Goal: Information Seeking & Learning: Understand process/instructions

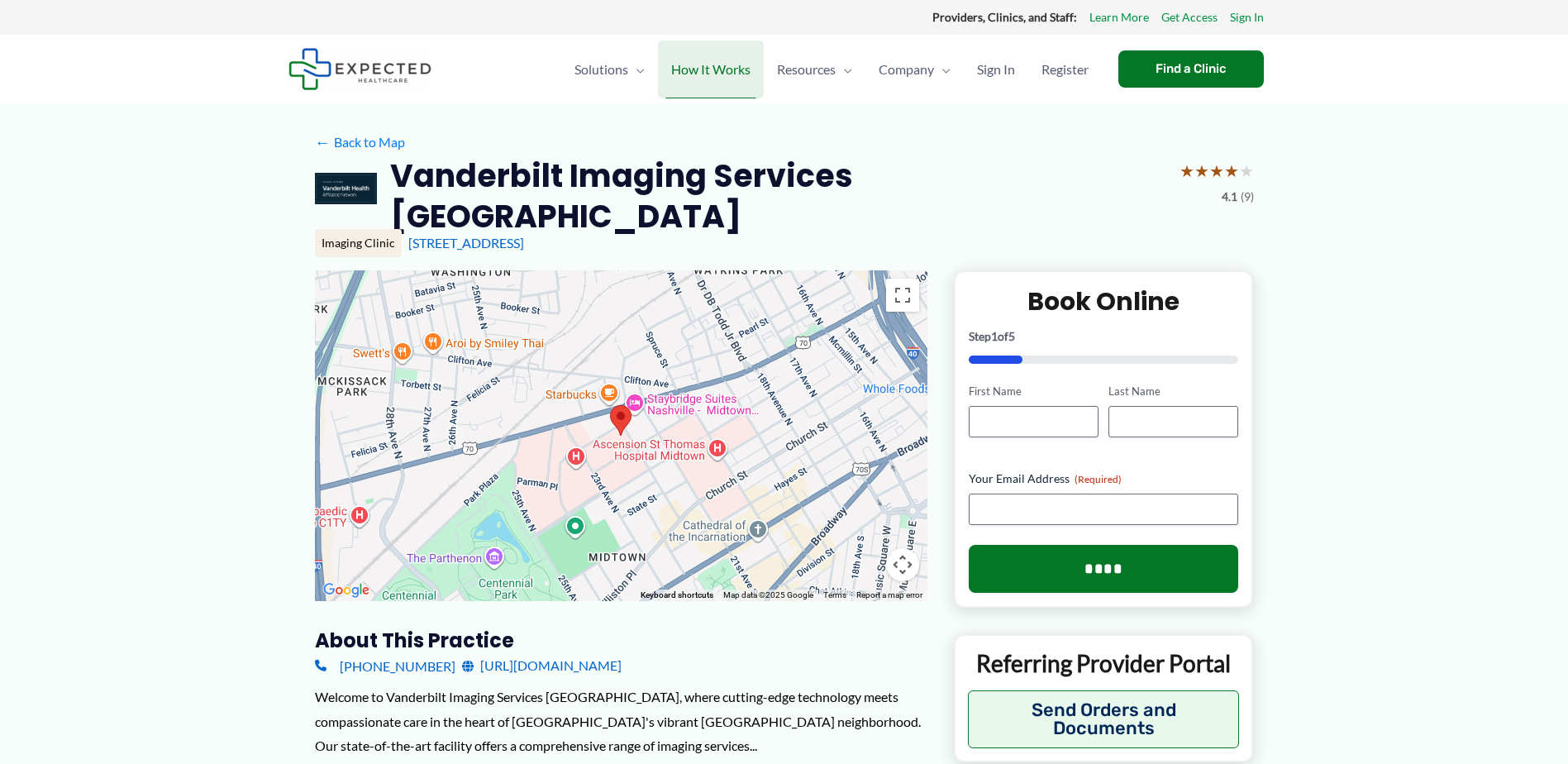
click at [715, 70] on span "How It Works" at bounding box center [711, 69] width 79 height 58
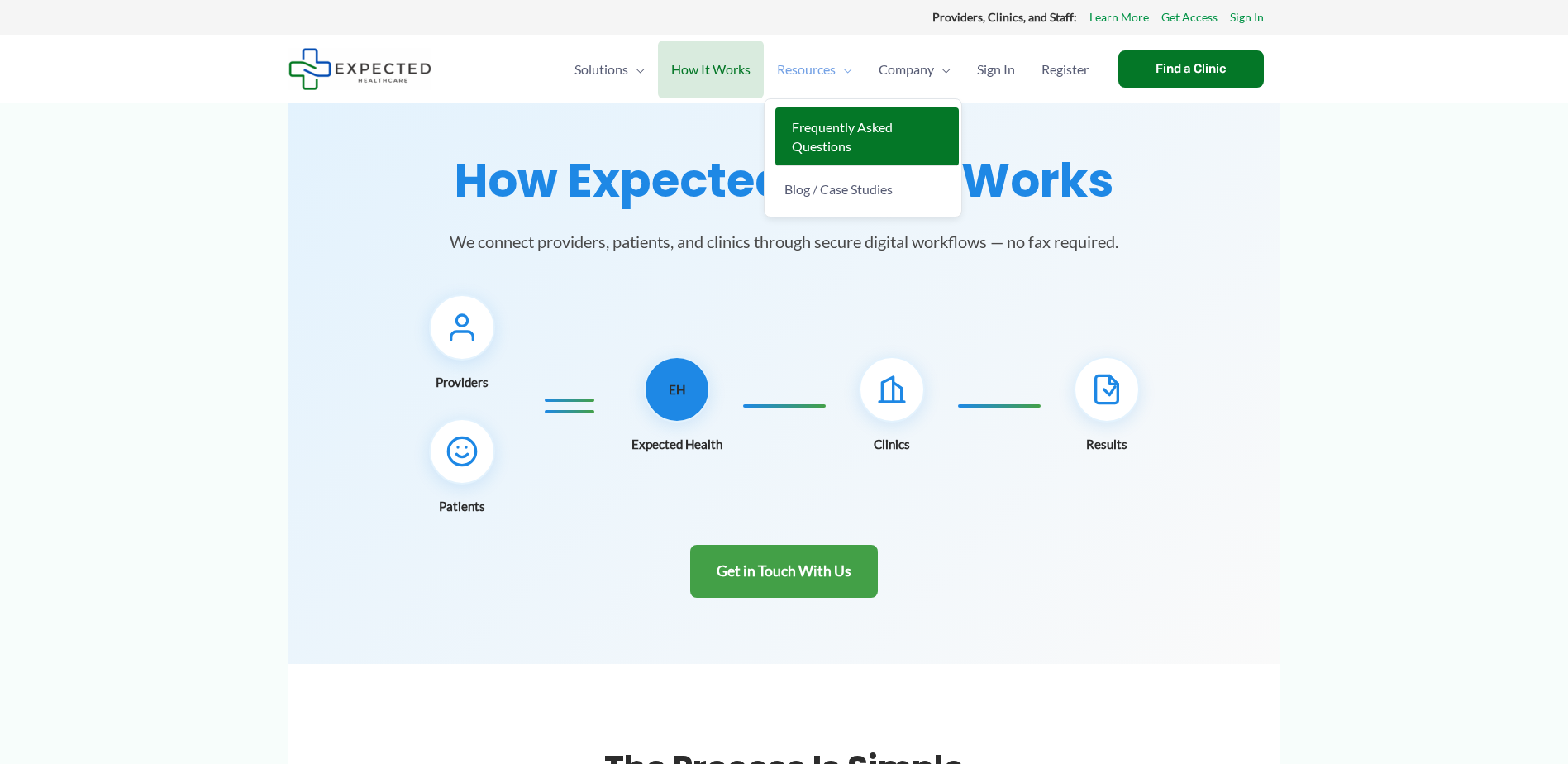
click at [823, 130] on span "Frequently Asked Questions" at bounding box center [842, 136] width 101 height 35
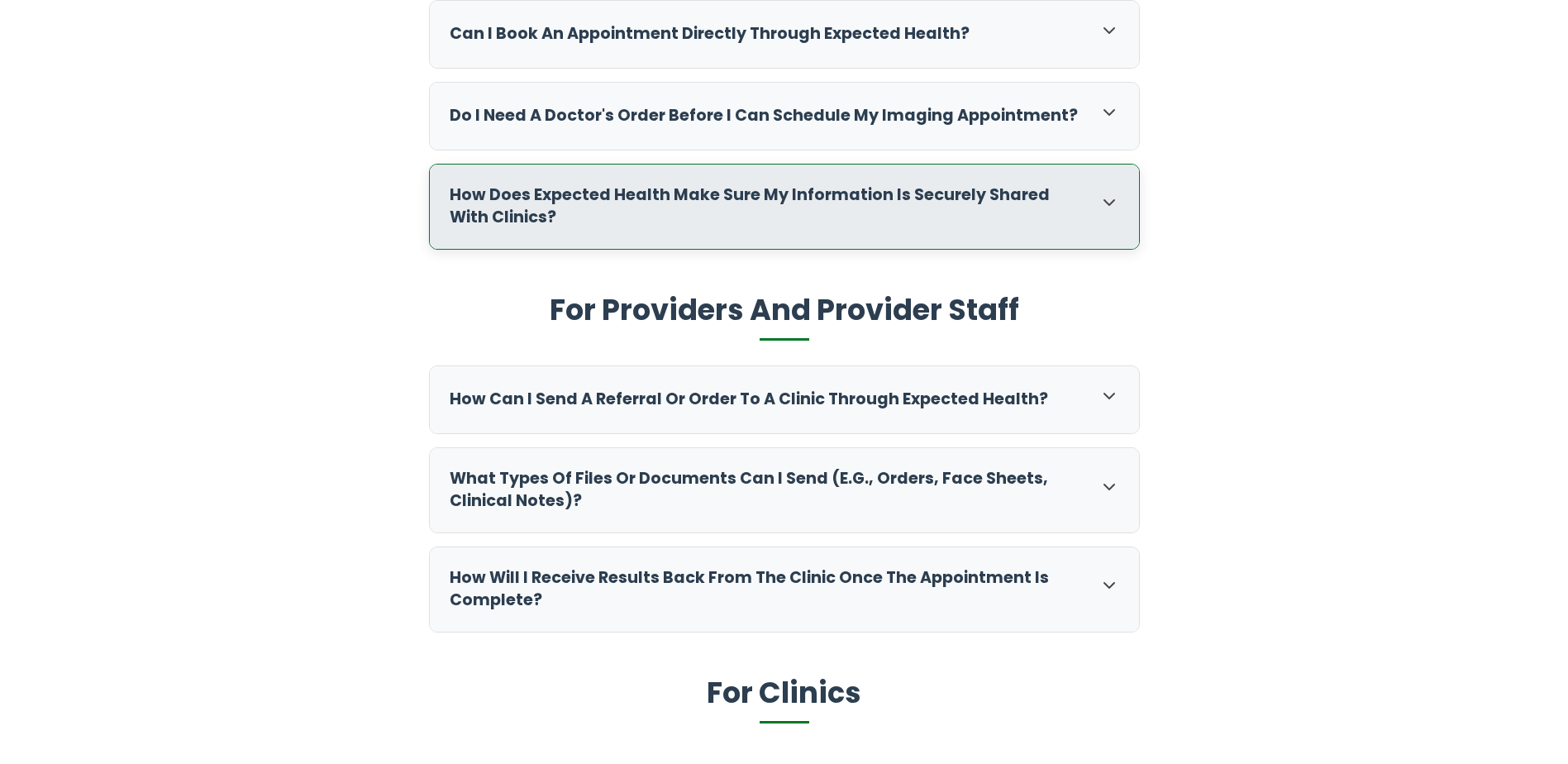
scroll to position [744, 0]
